Goal: Use online tool/utility: Use online tool/utility

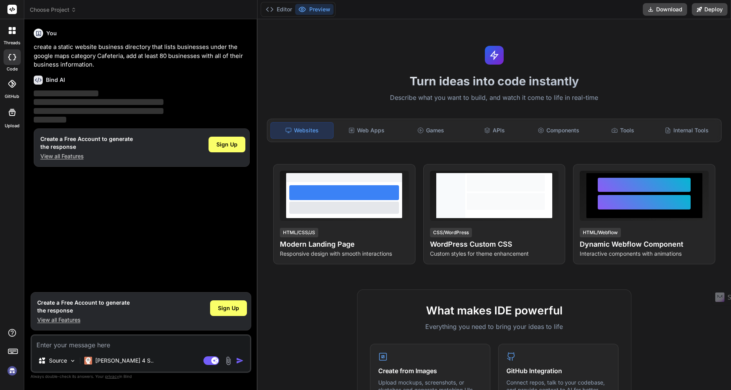
type textarea "x"
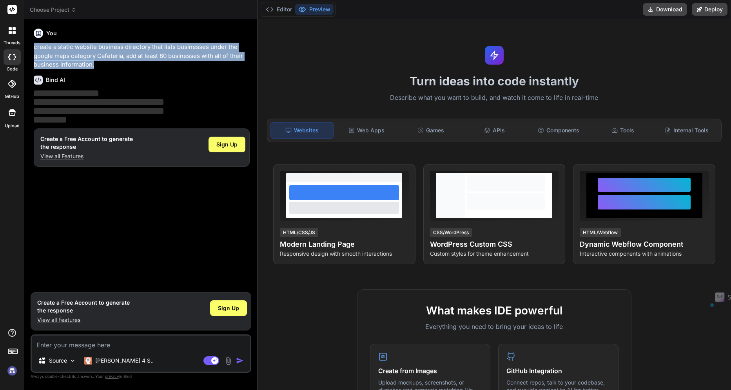
drag, startPoint x: 34, startPoint y: 47, endPoint x: 103, endPoint y: 61, distance: 70.0
click at [103, 61] on p "create a static website business directory that lists businesses under the goog…" at bounding box center [142, 56] width 216 height 27
copy p "create a static website business directory that lists businesses under the goog…"
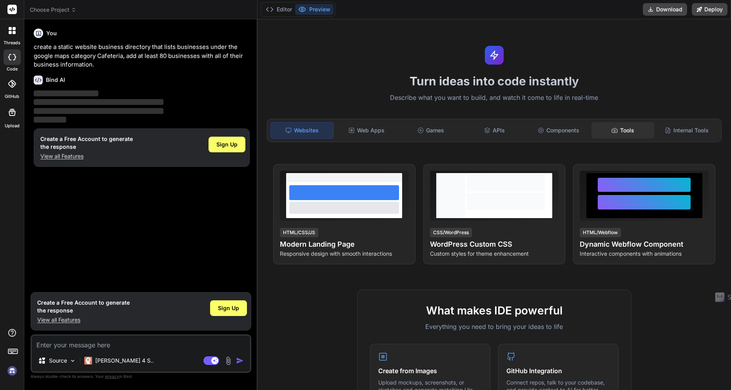
click at [606, 131] on div "Tools" at bounding box center [623, 130] width 62 height 16
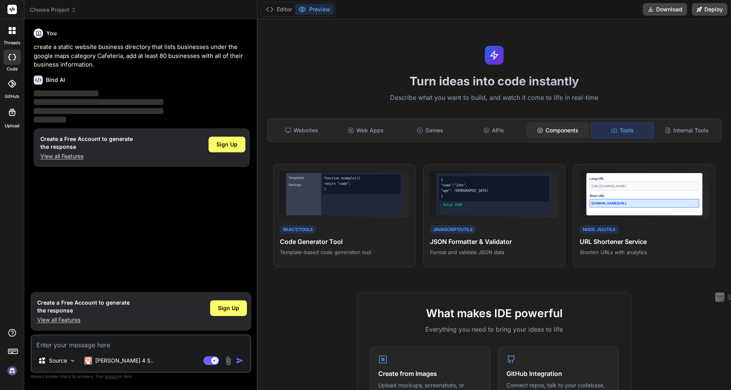
click at [550, 131] on div "Components" at bounding box center [558, 130] width 62 height 16
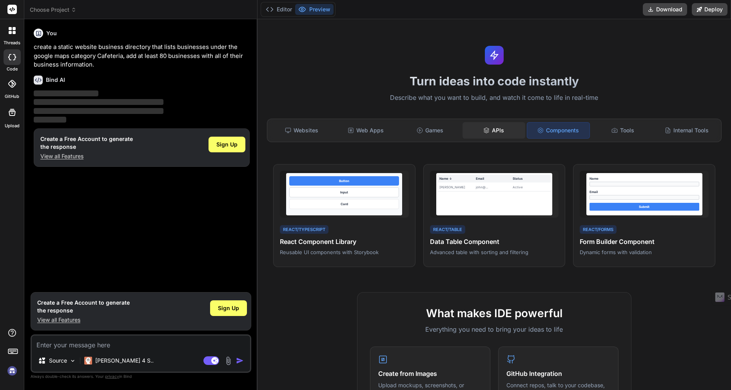
click at [495, 126] on div "APIs" at bounding box center [494, 130] width 62 height 16
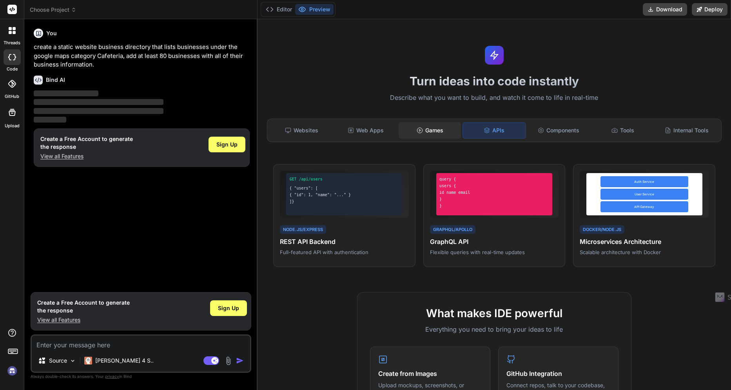
click at [433, 132] on div "Games" at bounding box center [430, 130] width 62 height 16
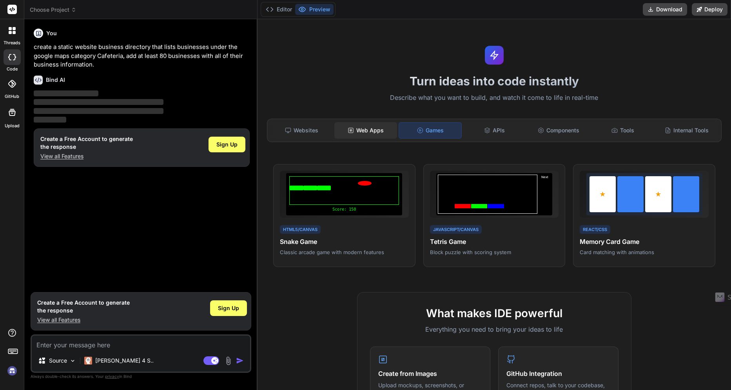
click at [372, 131] on div "Web Apps" at bounding box center [365, 130] width 62 height 16
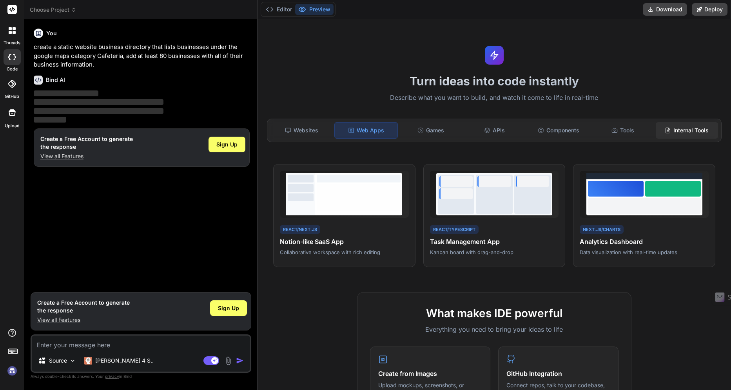
click at [673, 135] on div "Internal Tools" at bounding box center [687, 130] width 62 height 16
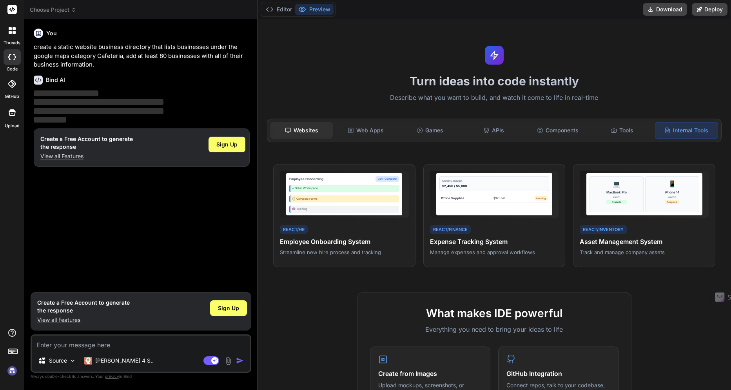
click at [300, 131] on div "Websites" at bounding box center [301, 130] width 62 height 16
